Goal: Task Accomplishment & Management: Complete application form

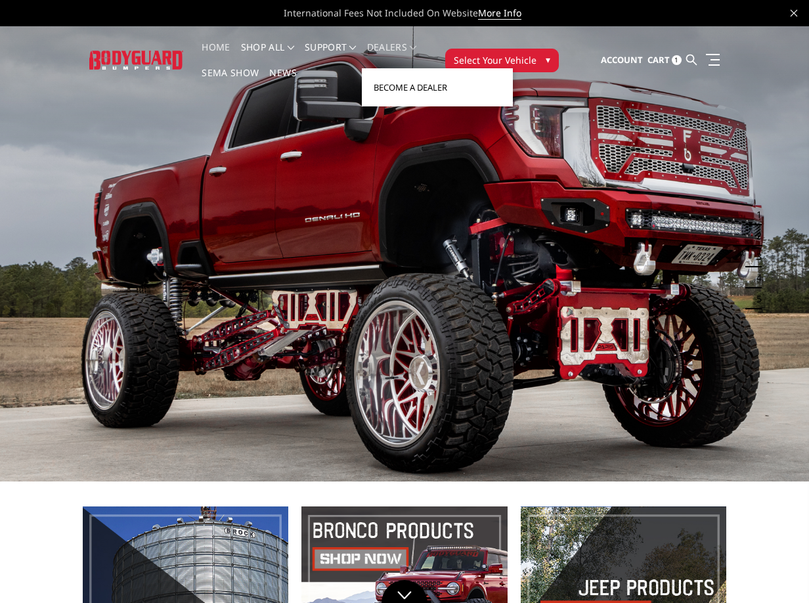
click at [409, 81] on link "Become a Dealer" at bounding box center [437, 87] width 141 height 25
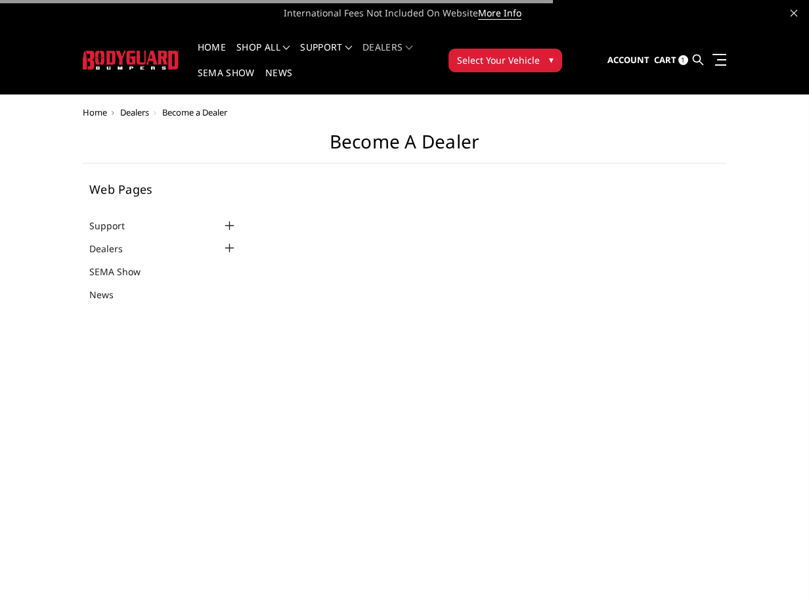
select select "US"
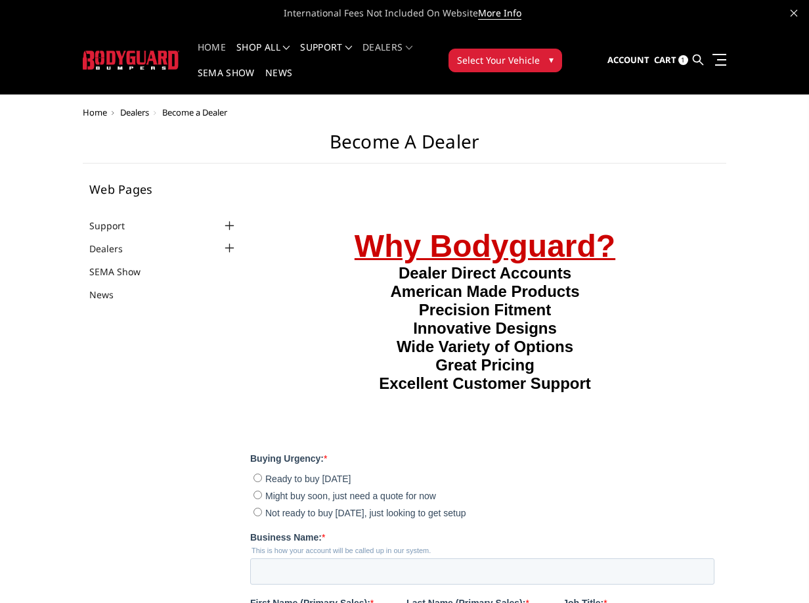
click at [210, 49] on link "Home" at bounding box center [212, 56] width 28 height 26
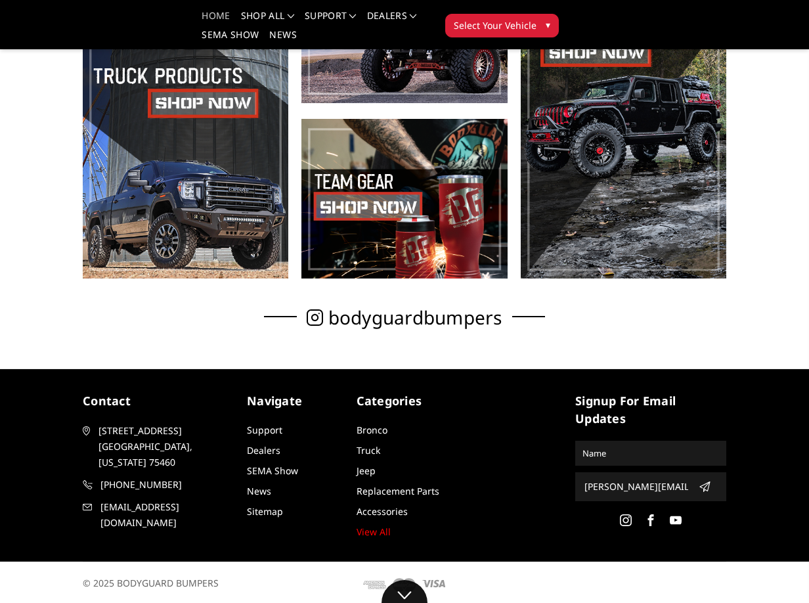
scroll to position [472, 0]
